Goal: Communication & Community: Ask a question

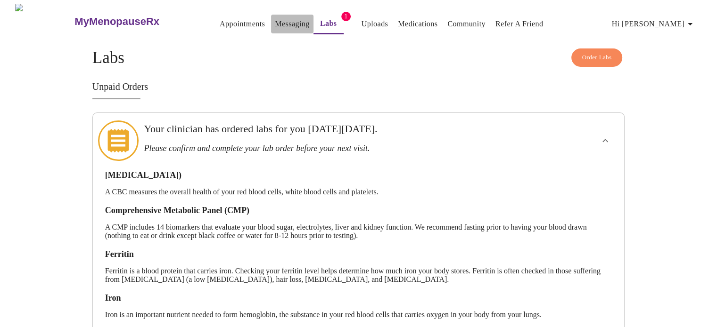
click at [275, 20] on link "Messaging" at bounding box center [292, 23] width 34 height 13
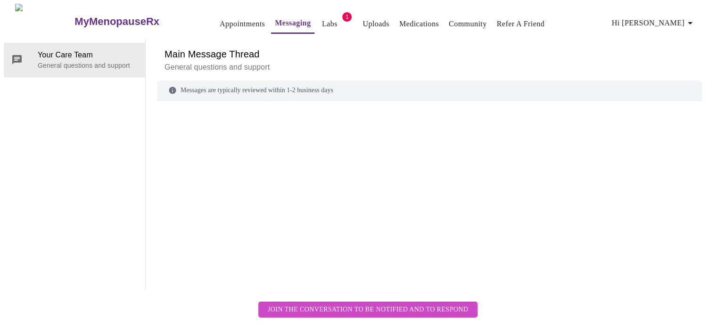
scroll to position [35, 0]
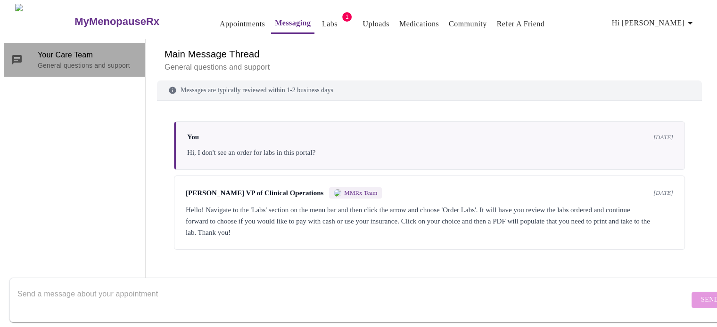
click at [82, 61] on p "General questions and support" at bounding box center [88, 65] width 100 height 9
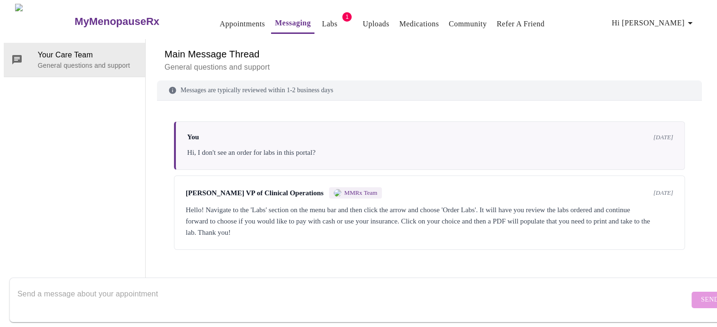
scroll to position [0, 0]
click at [660, 22] on span "Hi [PERSON_NAME]" at bounding box center [654, 22] width 84 height 13
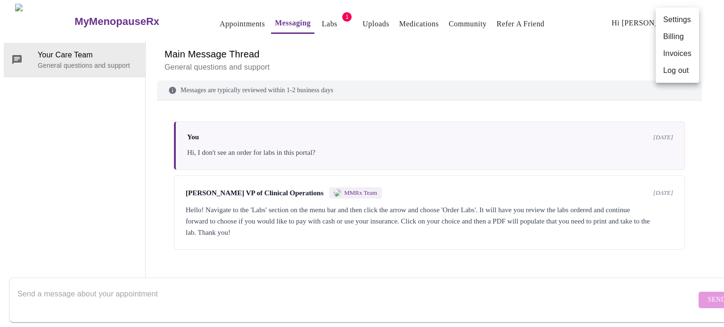
click at [644, 35] on div at bounding box center [362, 163] width 724 height 327
